Goal: Task Accomplishment & Management: Manage account settings

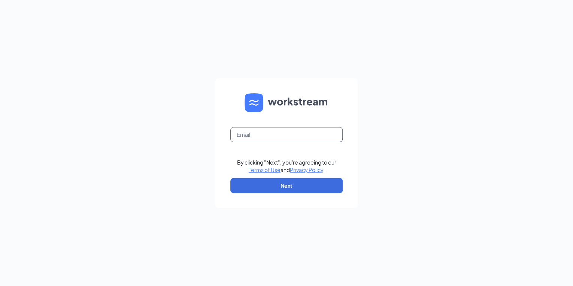
click at [275, 135] on input "text" at bounding box center [286, 134] width 112 height 15
type input "[EMAIL_ADDRESS][DOMAIN_NAME]"
click at [275, 174] on form "[EMAIL_ADDRESS][DOMAIN_NAME] By clicking "Next", you're agreeing to our Terms o…" at bounding box center [286, 143] width 142 height 130
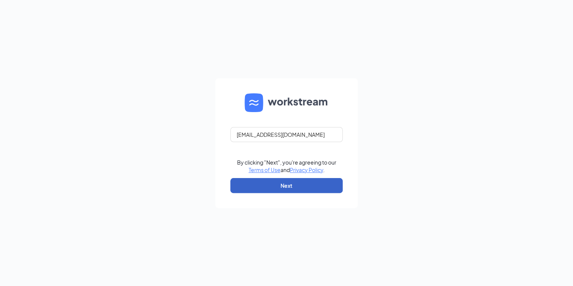
click at [270, 184] on button "Next" at bounding box center [286, 185] width 112 height 15
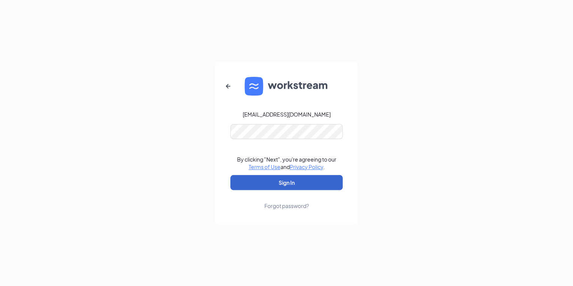
click at [270, 184] on button "Sign In" at bounding box center [286, 182] width 112 height 15
